Goal: Check status: Check status

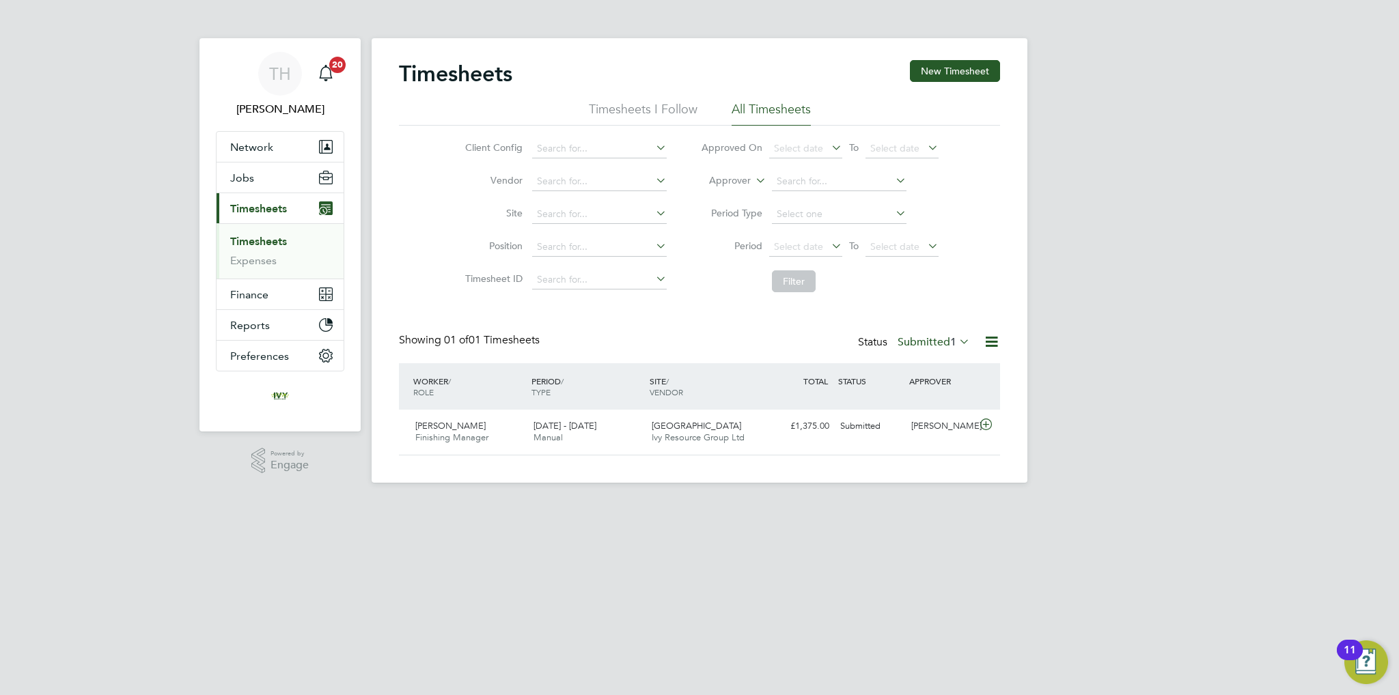
scroll to position [34, 119]
click at [902, 347] on label "Submitted 1" at bounding box center [933, 342] width 72 height 14
click at [907, 421] on li "Approved" at bounding box center [921, 423] width 63 height 19
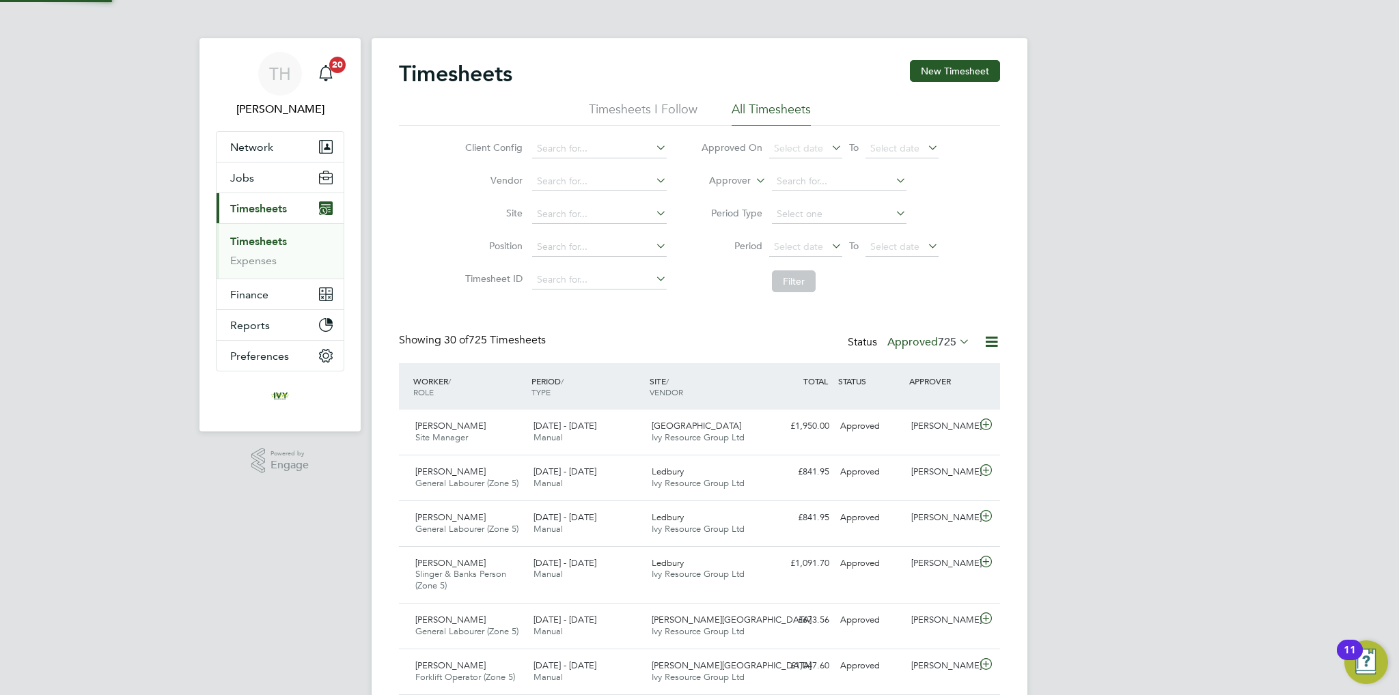
scroll to position [0, 0]
click at [565, 212] on input at bounding box center [599, 214] width 135 height 19
click at [557, 232] on b "Ledbury" at bounding box center [555, 233] width 36 height 12
type input "Ledbury"
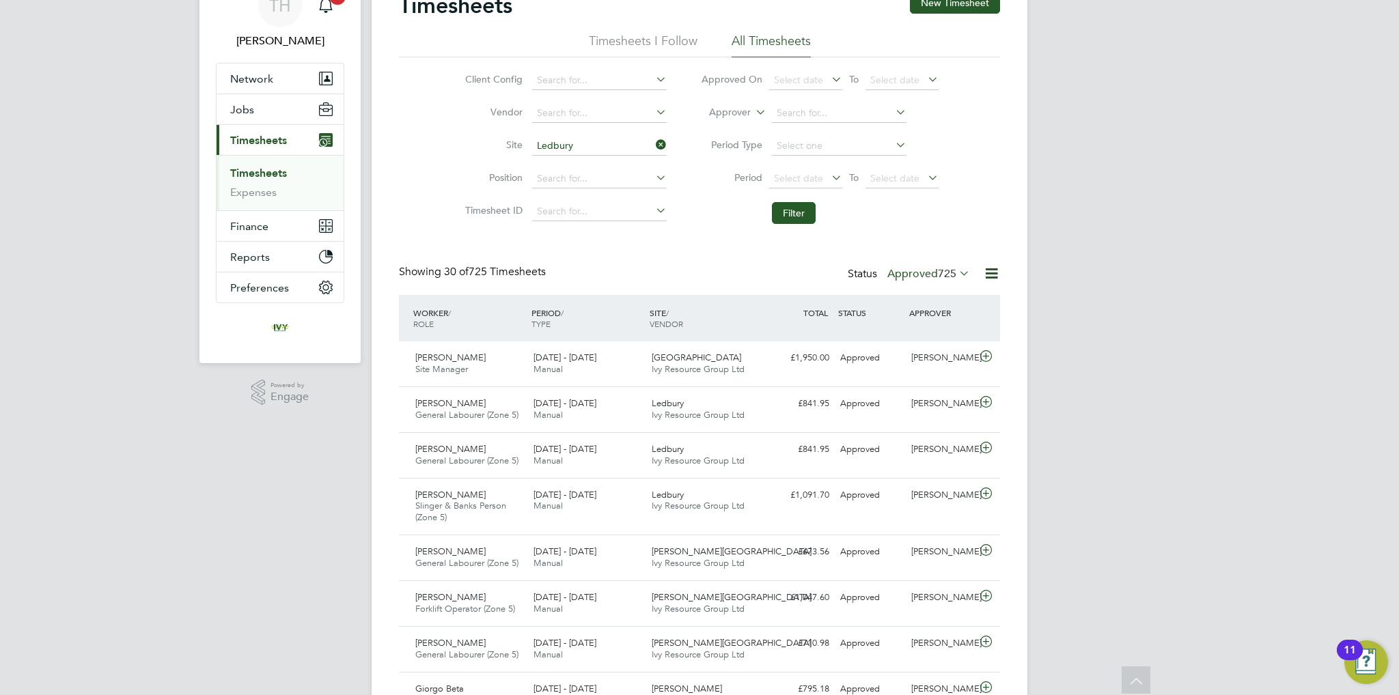
click at [775, 200] on li "Filter" at bounding box center [820, 213] width 272 height 36
click at [781, 223] on button "Filter" at bounding box center [794, 213] width 44 height 22
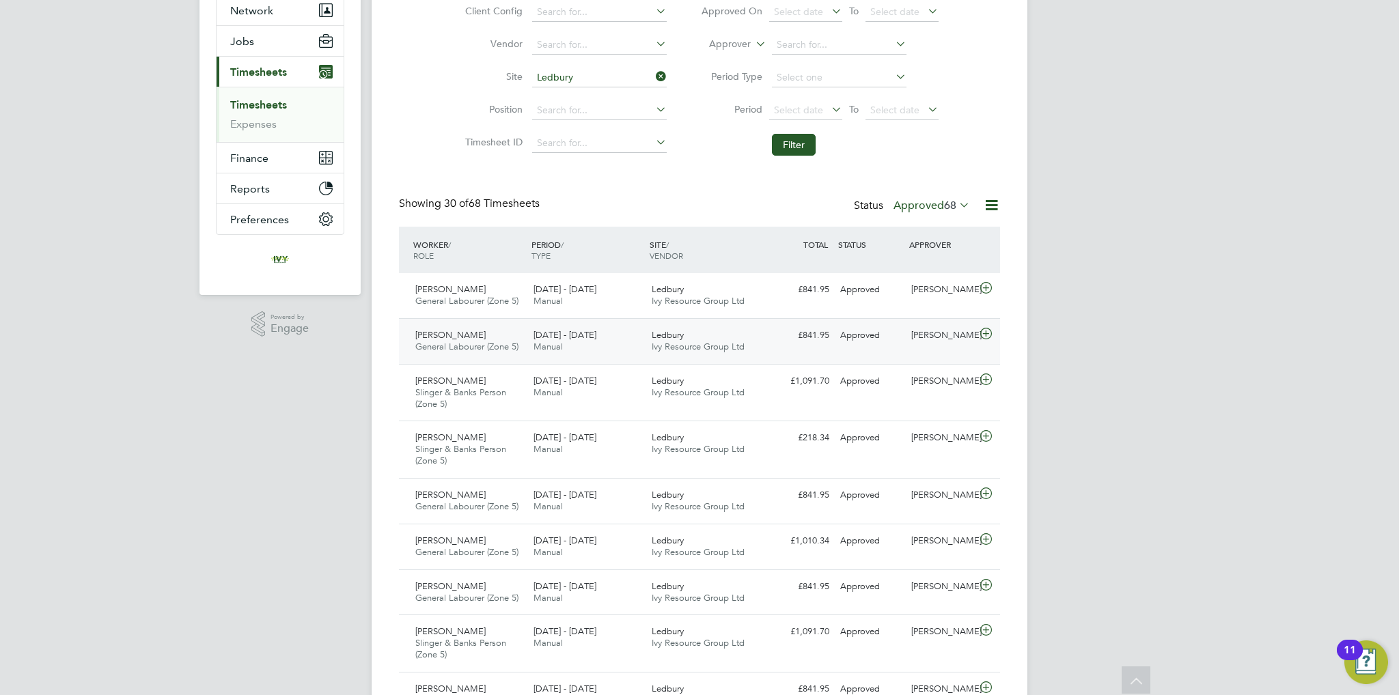
click at [542, 335] on span "[DATE] - [DATE]" at bounding box center [564, 335] width 63 height 12
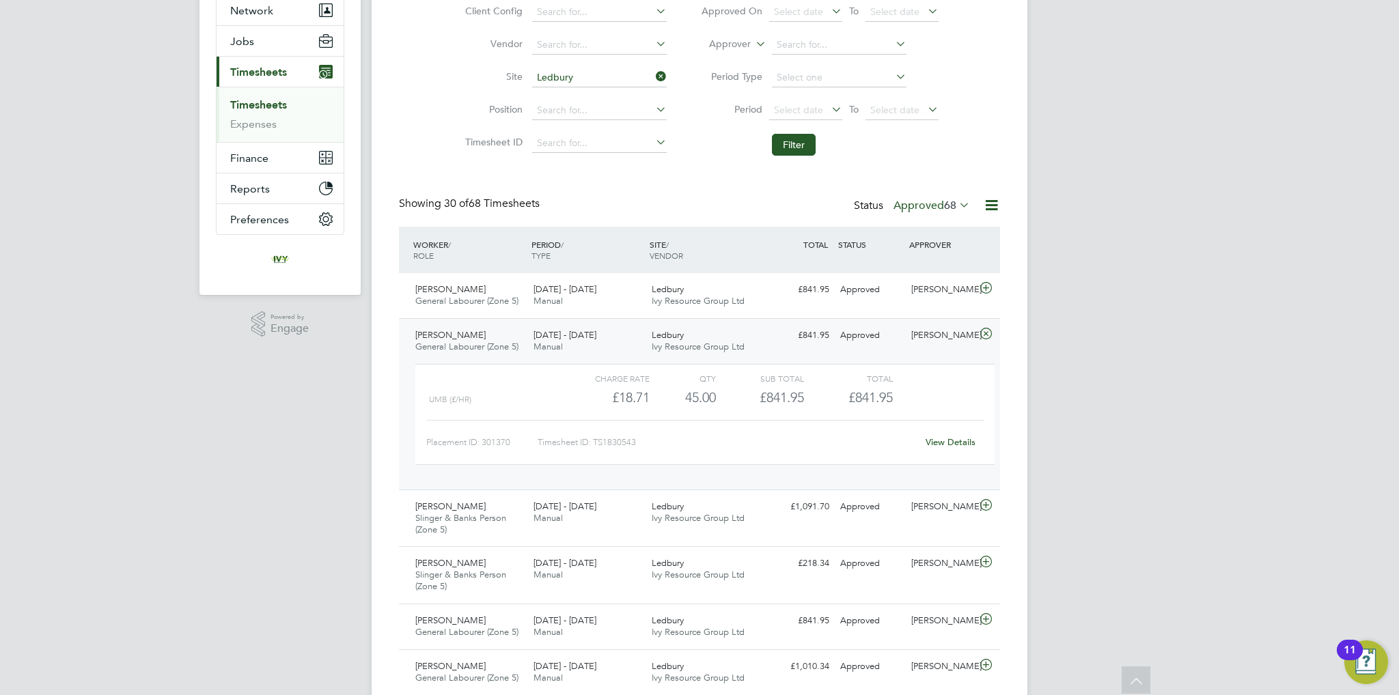
click at [962, 438] on link "View Details" at bounding box center [950, 442] width 50 height 12
click at [936, 221] on div "Showing 30 of 68 Timesheets Status Approved 68" at bounding box center [699, 212] width 601 height 30
click at [938, 208] on label "Approved 68" at bounding box center [931, 206] width 76 height 14
click at [917, 268] on li "Submitted" at bounding box center [924, 267] width 63 height 19
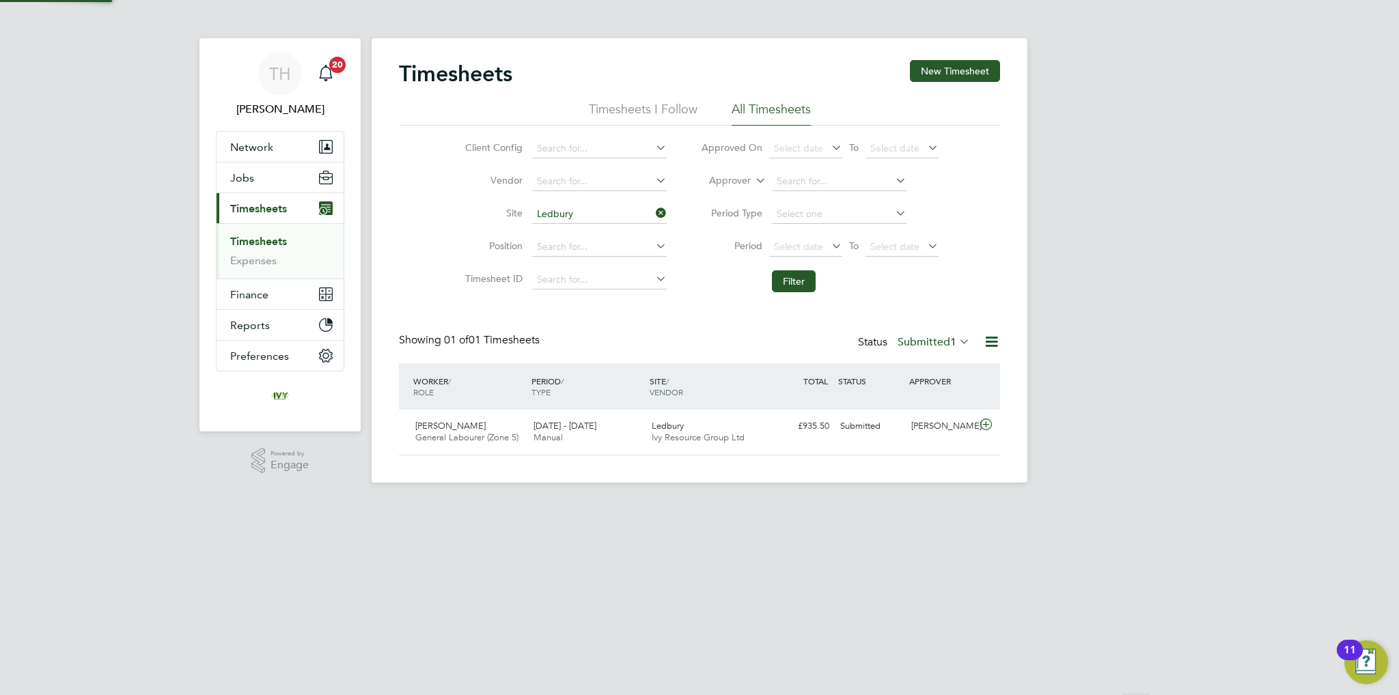
scroll to position [34, 119]
click at [897, 440] on div "[PERSON_NAME] General Labourer (Zone 5) [DATE] - [DATE] [DATE] - [DATE] Manual …" at bounding box center [699, 432] width 601 height 45
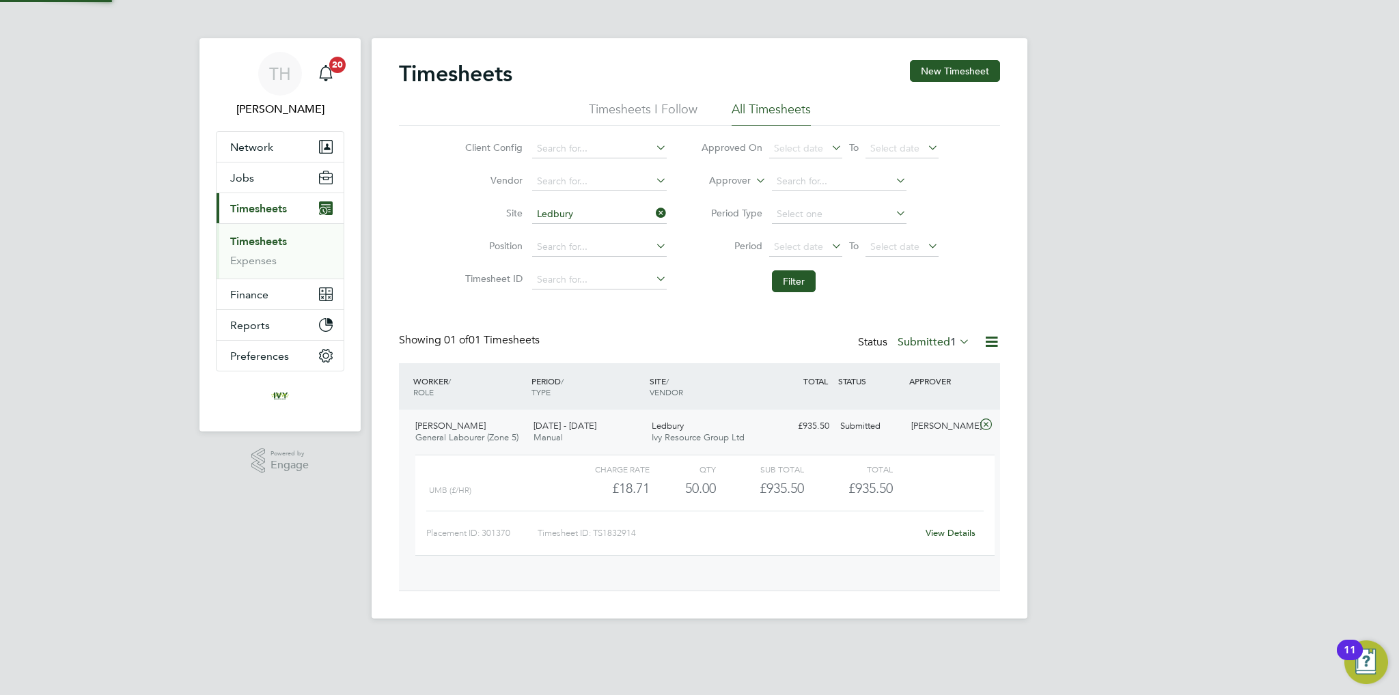
scroll to position [23, 133]
click at [920, 337] on label "Submitted 1" at bounding box center [933, 342] width 72 height 14
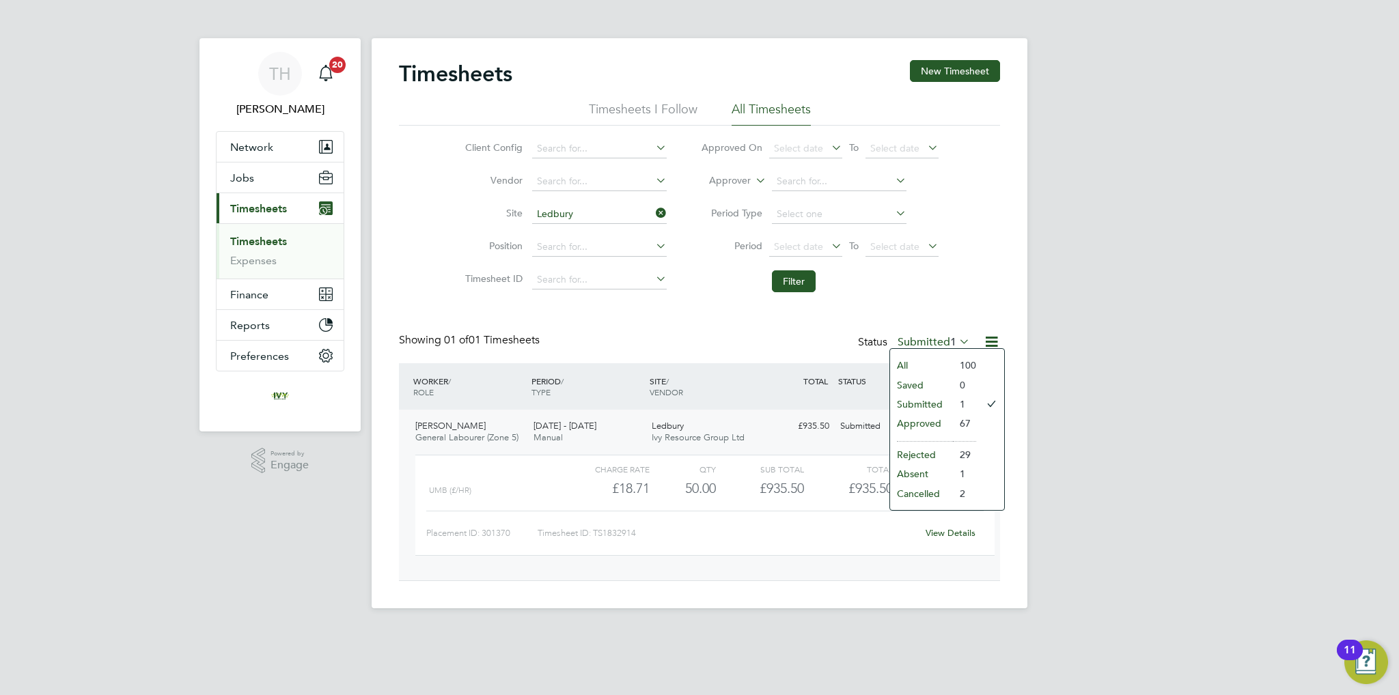
click at [926, 421] on li "Approved" at bounding box center [921, 423] width 63 height 19
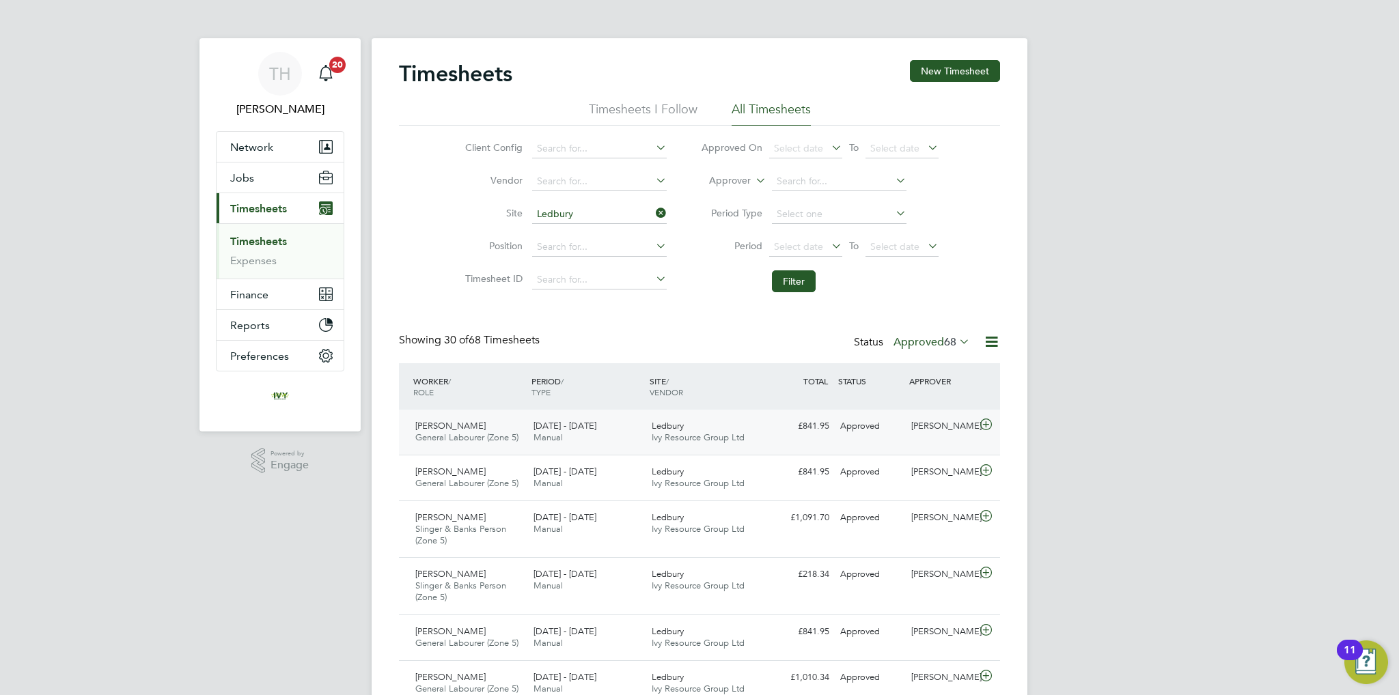
scroll to position [46, 119]
drag, startPoint x: 889, startPoint y: 352, endPoint x: 906, endPoint y: 340, distance: 21.6
click at [891, 350] on div "Showing 30 of 68 Timesheets Status Approved 68" at bounding box center [699, 348] width 601 height 30
click at [906, 339] on label "Approved 68" at bounding box center [931, 342] width 76 height 14
click at [916, 402] on li "Submitted" at bounding box center [924, 404] width 63 height 19
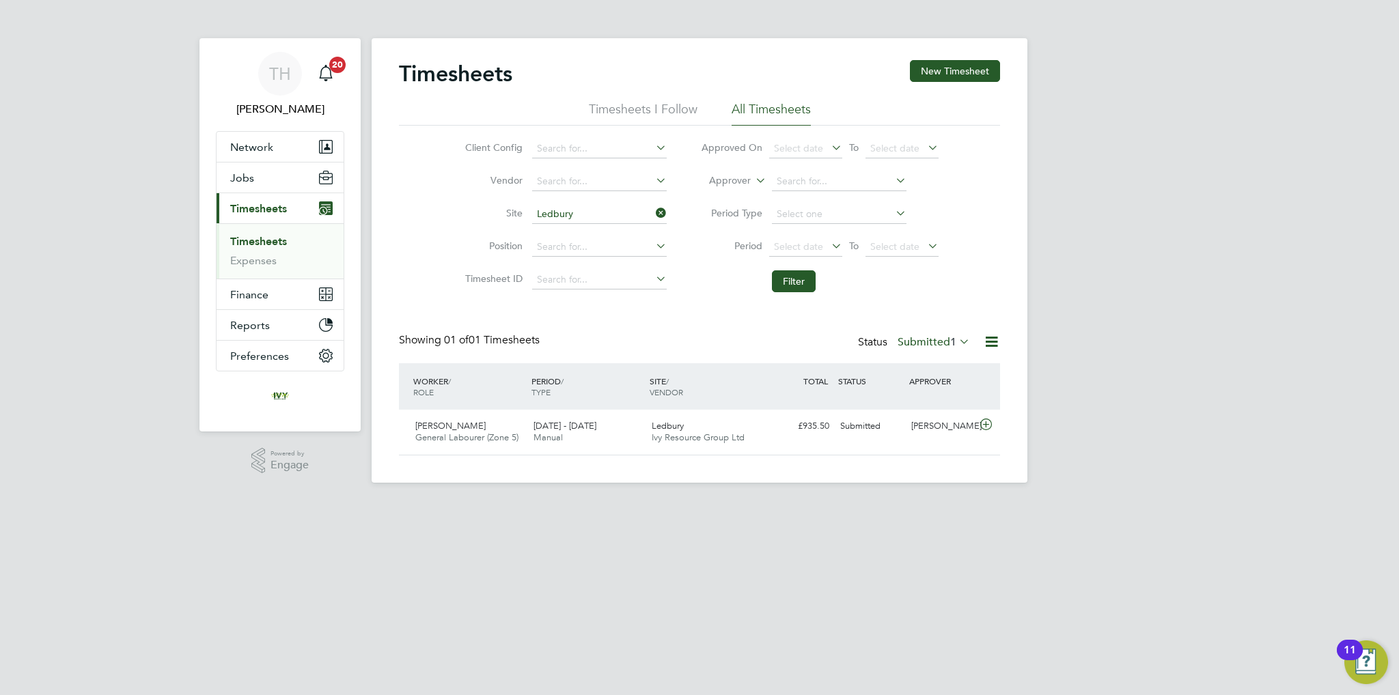
click at [923, 342] on label "Submitted 1" at bounding box center [933, 342] width 72 height 14
click at [916, 400] on li "Submitted" at bounding box center [921, 404] width 63 height 19
click at [920, 334] on div "Status Submitted 1" at bounding box center [915, 342] width 115 height 19
click at [921, 339] on label "Submitted 1" at bounding box center [933, 342] width 72 height 14
click at [919, 404] on li "Submitted" at bounding box center [921, 404] width 63 height 19
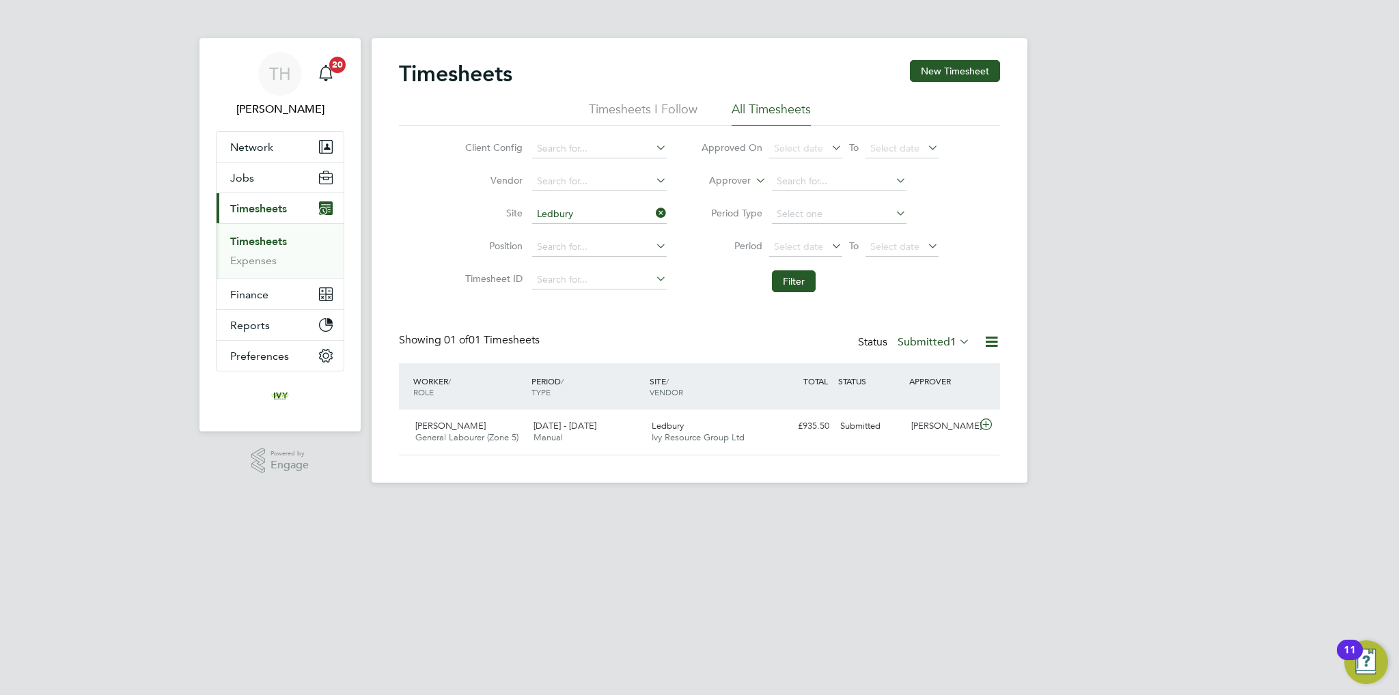
click at [1059, 208] on div "TH [PERSON_NAME] Notifications 20 Applications: Network Team Members Businesses…" at bounding box center [699, 252] width 1399 height 505
click at [943, 339] on label "Submitted 1" at bounding box center [933, 342] width 72 height 14
click at [921, 419] on li "Approved" at bounding box center [921, 423] width 63 height 19
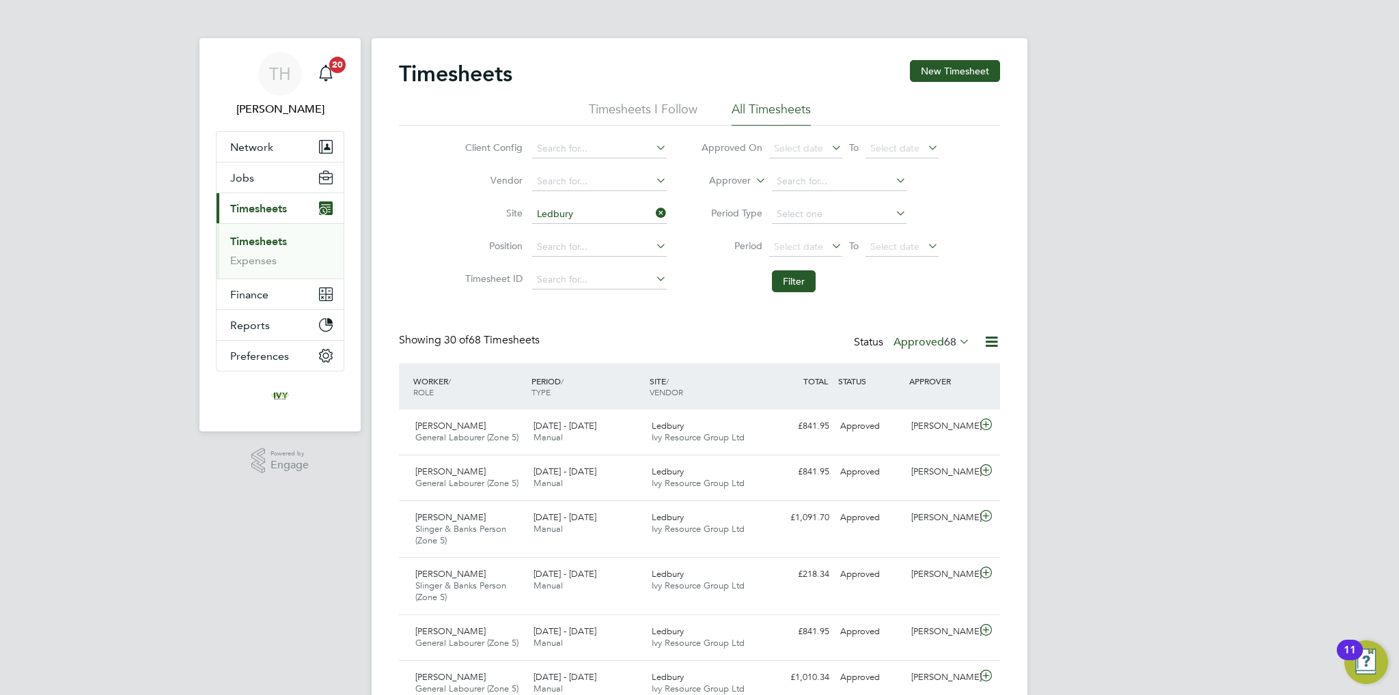
click at [893, 346] on label "Approved 68" at bounding box center [931, 342] width 76 height 14
click at [585, 466] on span "[DATE] - [DATE]" at bounding box center [564, 472] width 63 height 12
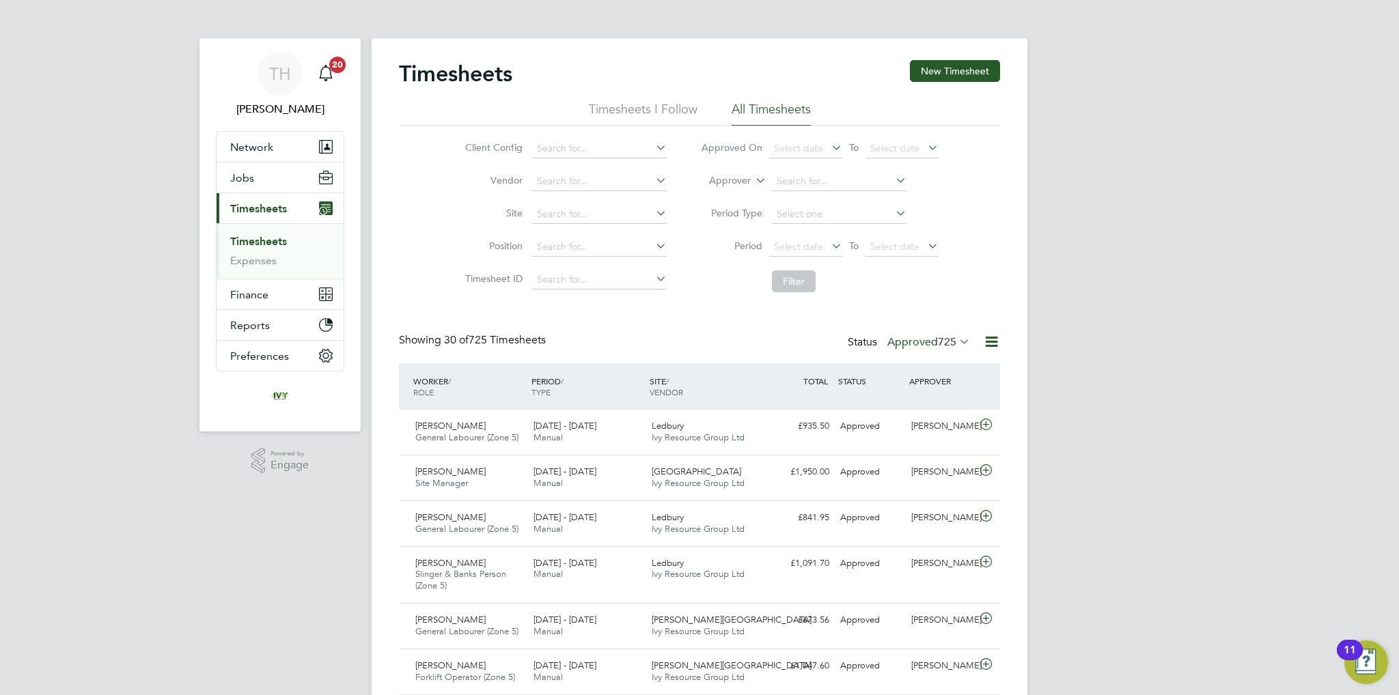
click at [918, 342] on label "Approved 725" at bounding box center [928, 342] width 83 height 14
click at [743, 445] on div "Ledbury Ivy Resource Group Ltd" at bounding box center [705, 432] width 118 height 34
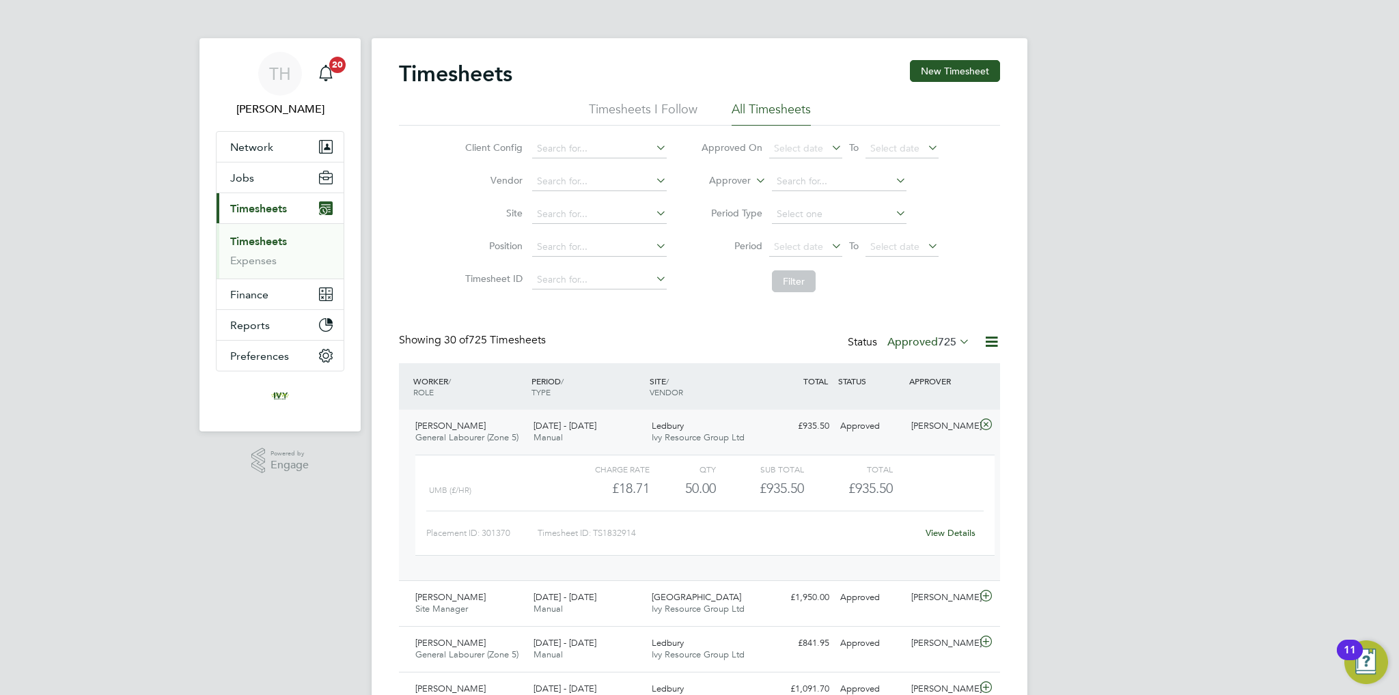
click at [902, 344] on label "Approved 725" at bounding box center [928, 342] width 83 height 14
click at [922, 402] on li "Submitted" at bounding box center [916, 404] width 63 height 19
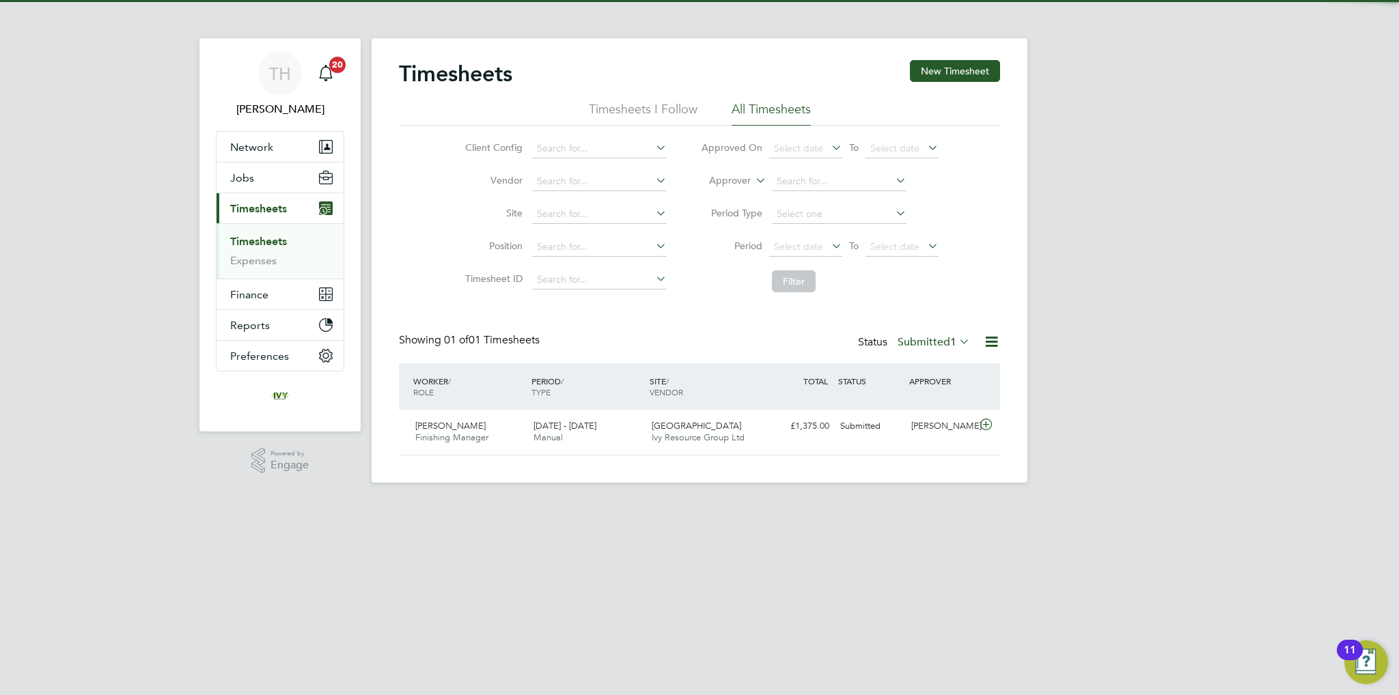
click at [925, 347] on div "Status Submitted 1" at bounding box center [915, 342] width 115 height 19
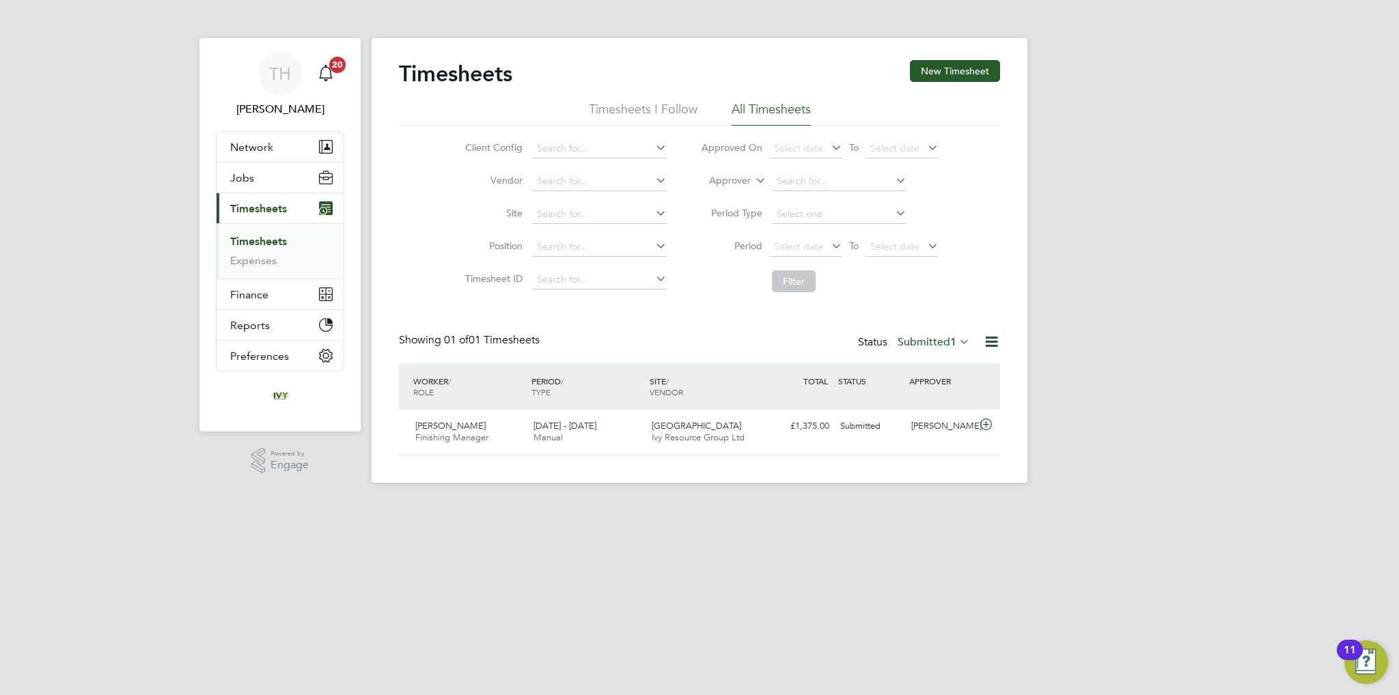
click at [925, 343] on label "Submitted 1" at bounding box center [933, 342] width 72 height 14
click at [925, 418] on li "Approved" at bounding box center [921, 423] width 63 height 19
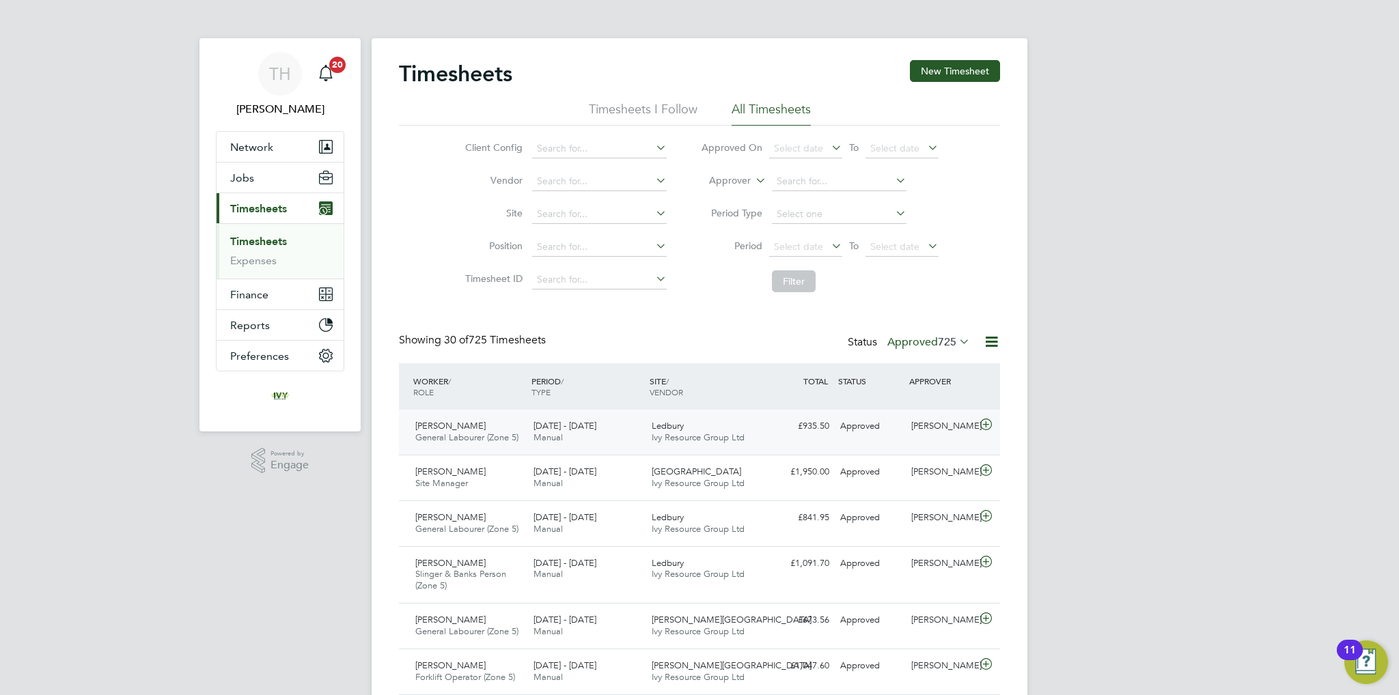
click at [639, 436] on div "22 - 28 Sep 2025 Manual" at bounding box center [587, 432] width 118 height 34
